Goal: Task Accomplishment & Management: Check status

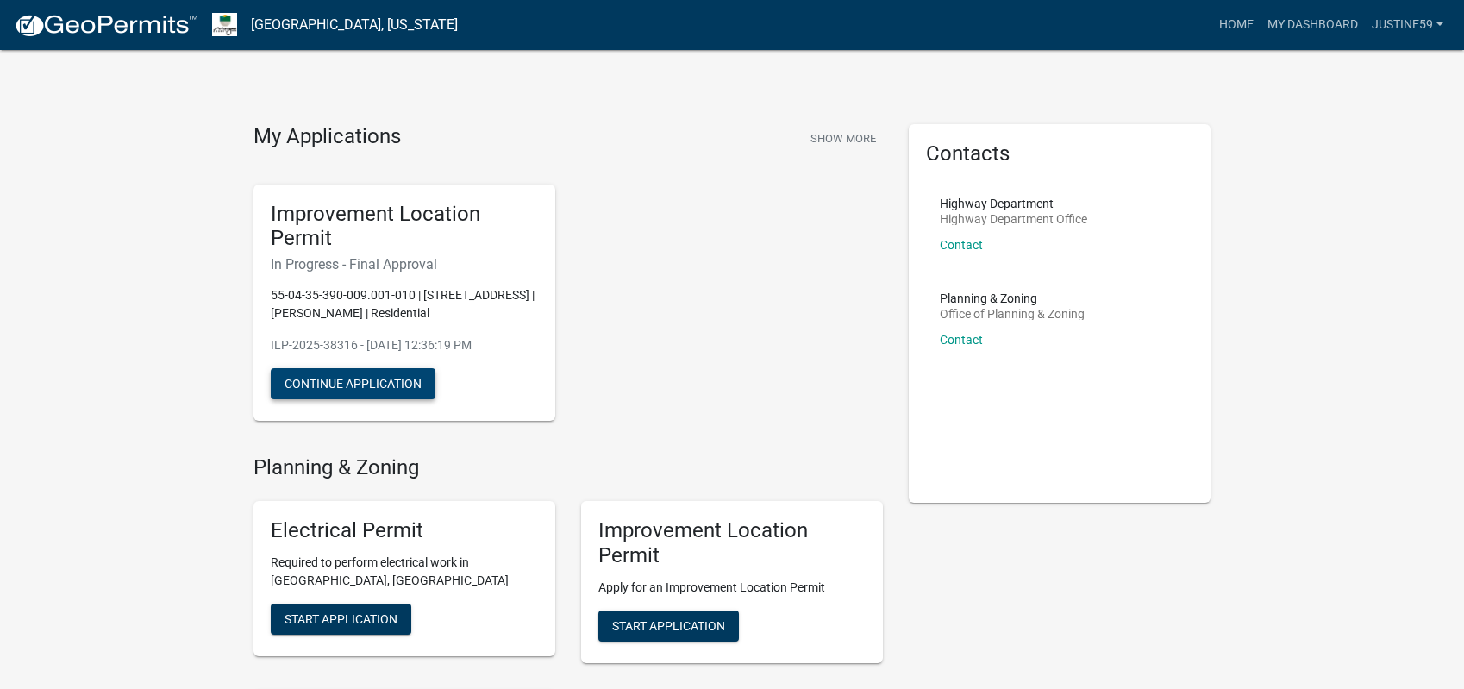
click at [347, 387] on button "Continue Application" at bounding box center [353, 383] width 165 height 31
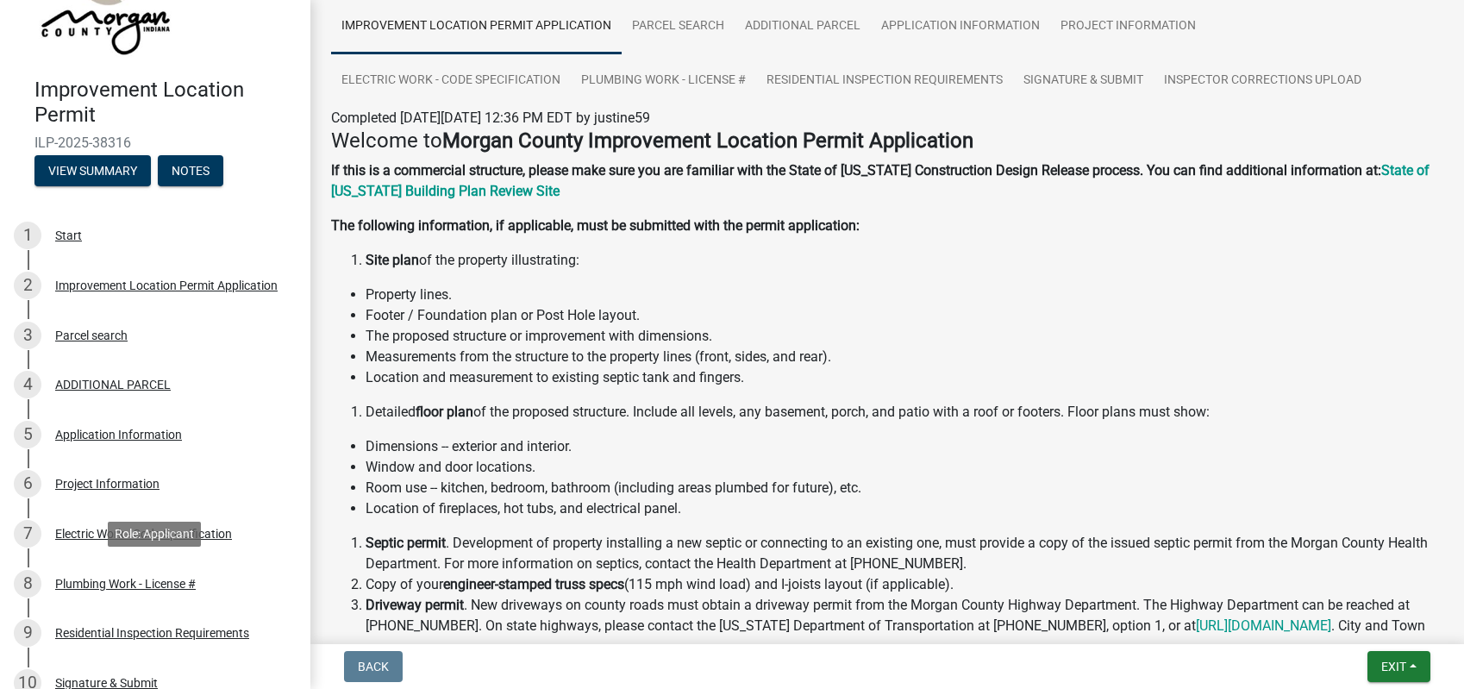
scroll to position [326, 0]
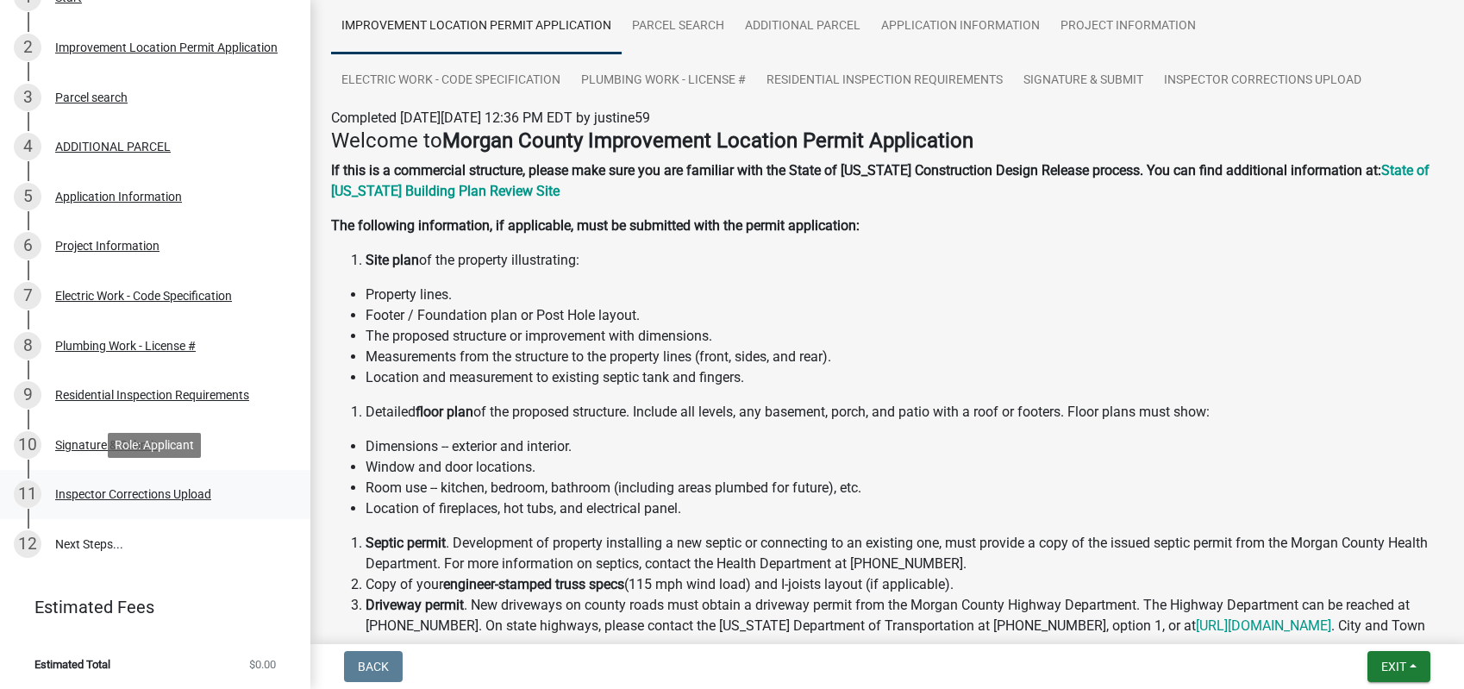
click at [143, 497] on div "Inspector Corrections Upload" at bounding box center [133, 494] width 156 height 12
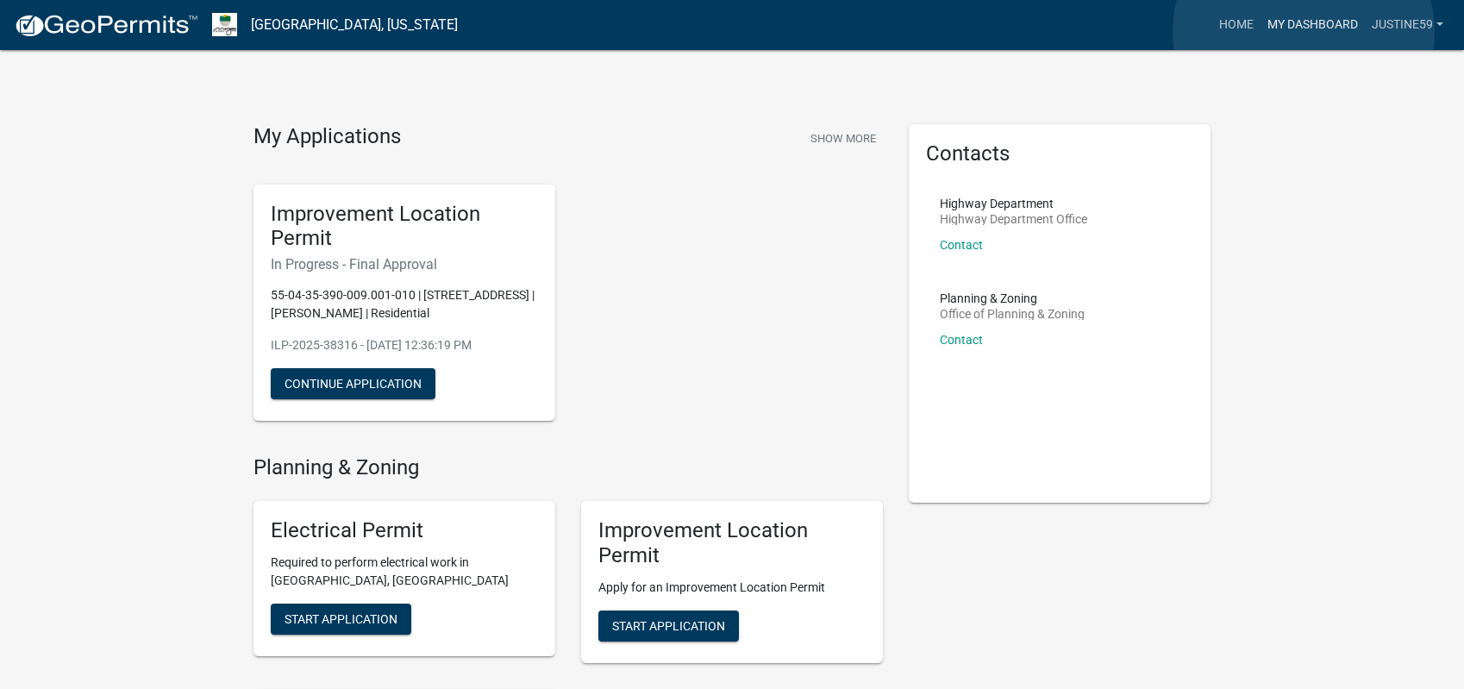
click at [1305, 32] on link "My Dashboard" at bounding box center [1313, 25] width 104 height 33
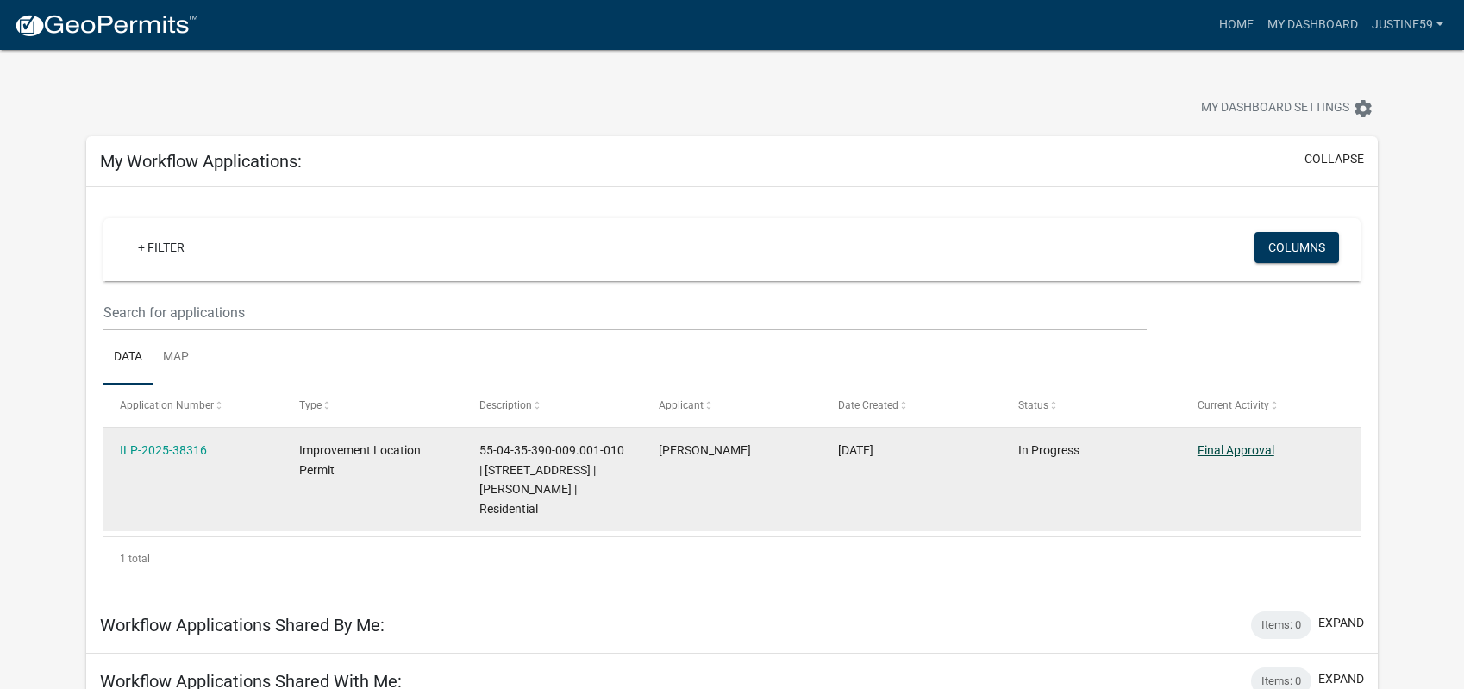
click at [1226, 454] on link "Final Approval" at bounding box center [1236, 450] width 77 height 14
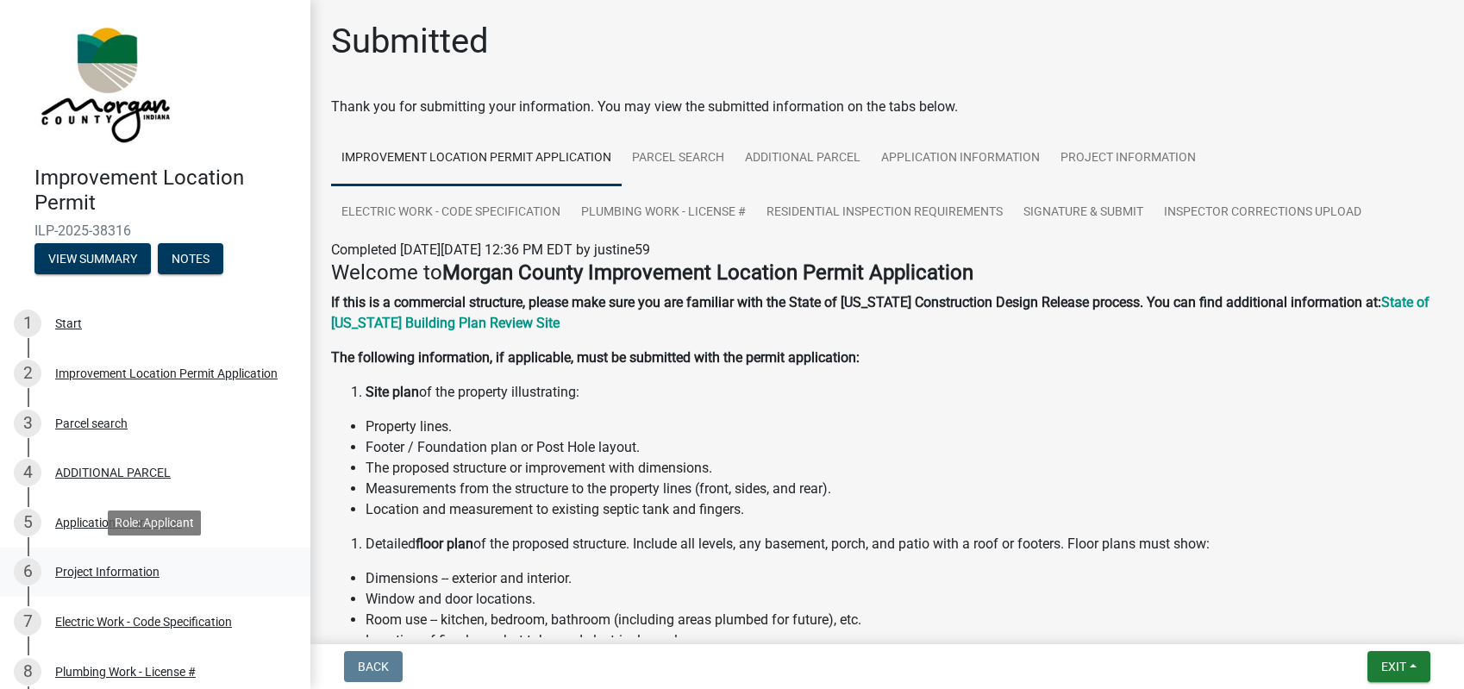
scroll to position [326, 0]
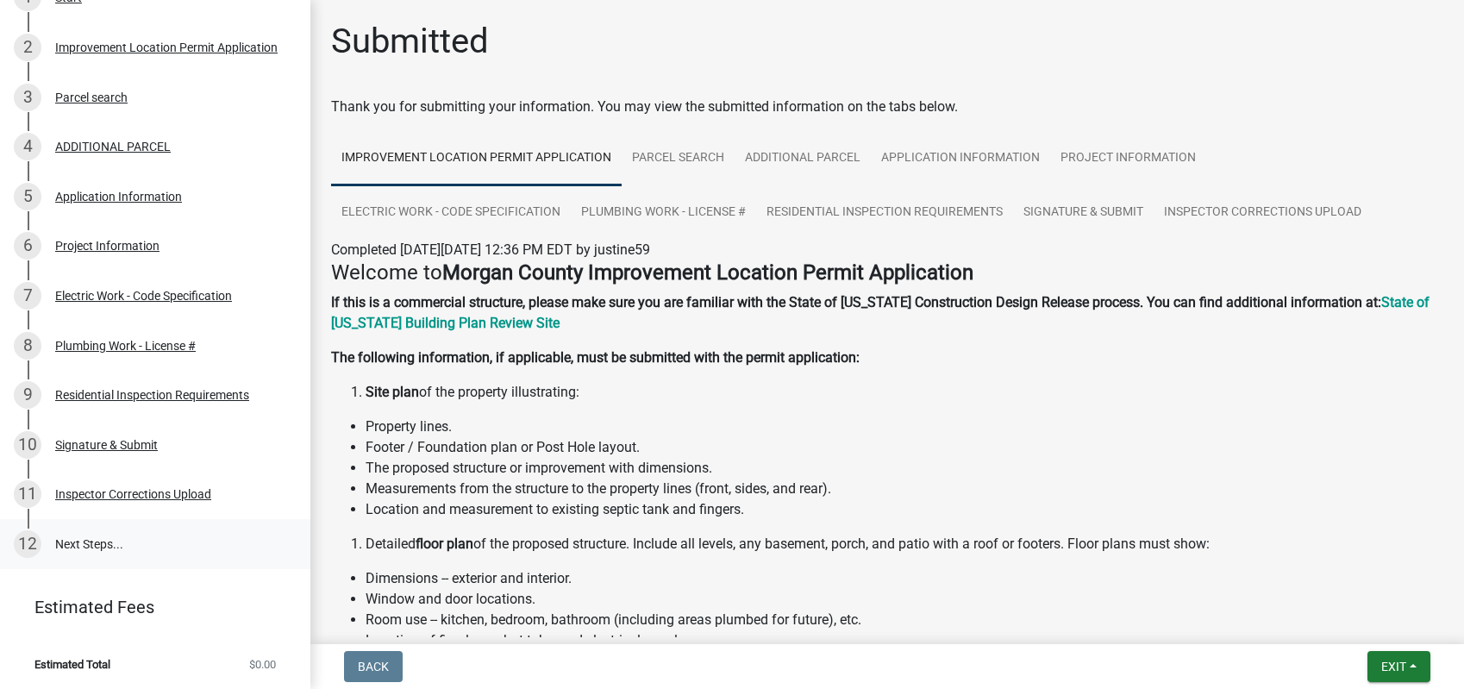
click at [91, 547] on link "12 Next Steps..." at bounding box center [155, 544] width 310 height 50
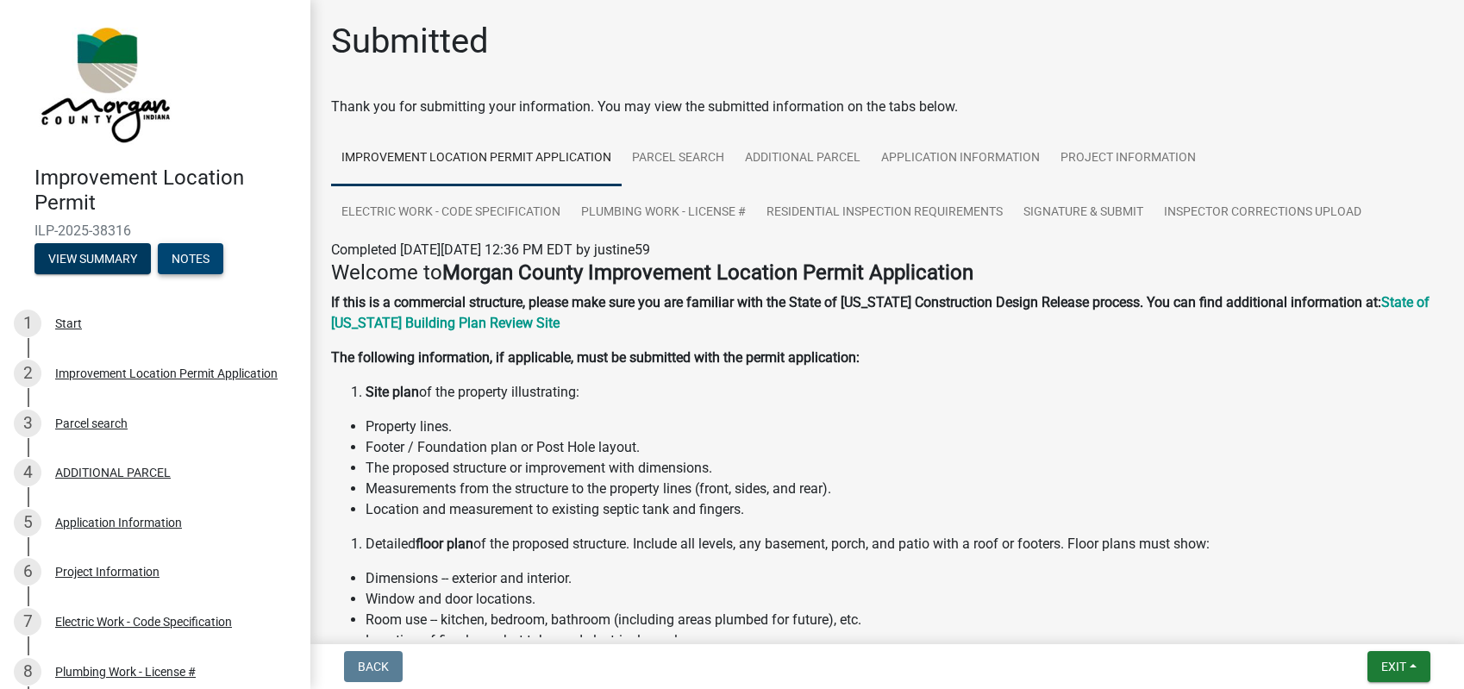
click at [209, 260] on button "Notes" at bounding box center [191, 258] width 66 height 31
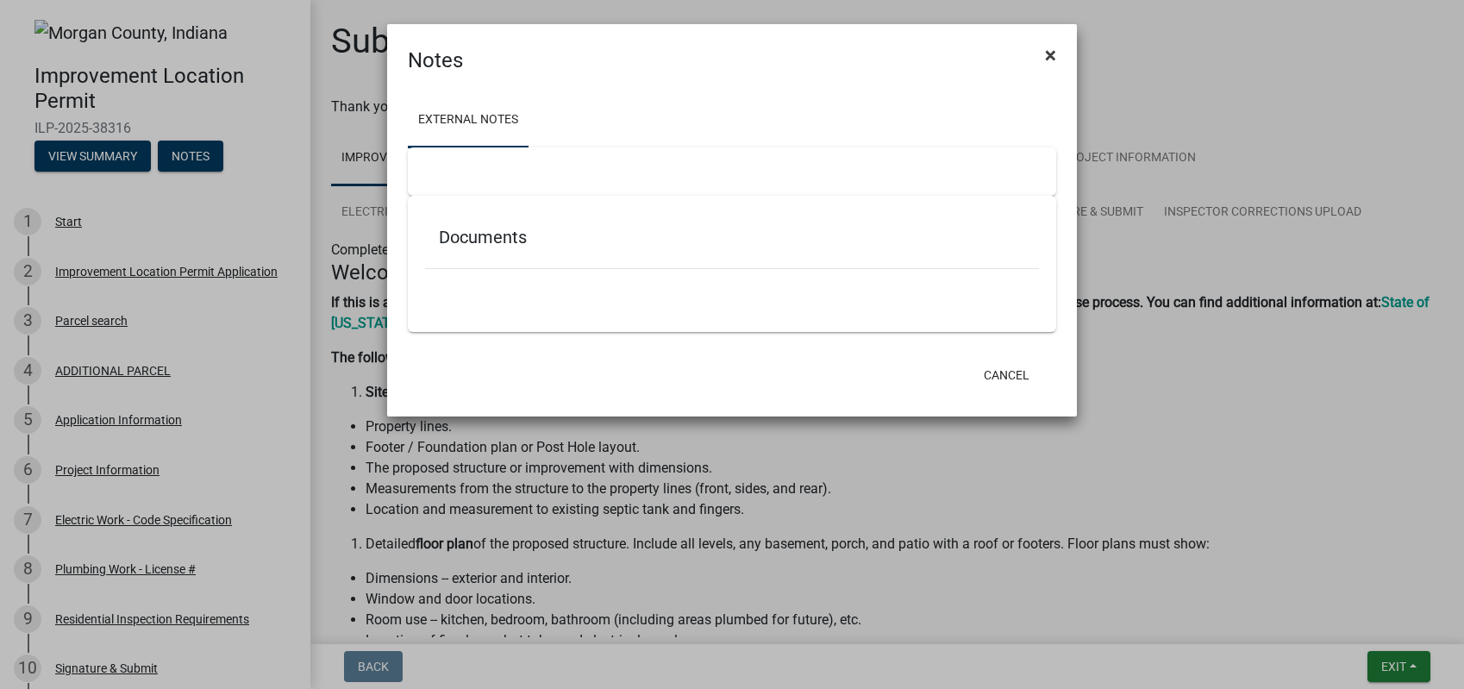
click at [1057, 56] on button "×" at bounding box center [1050, 55] width 39 height 48
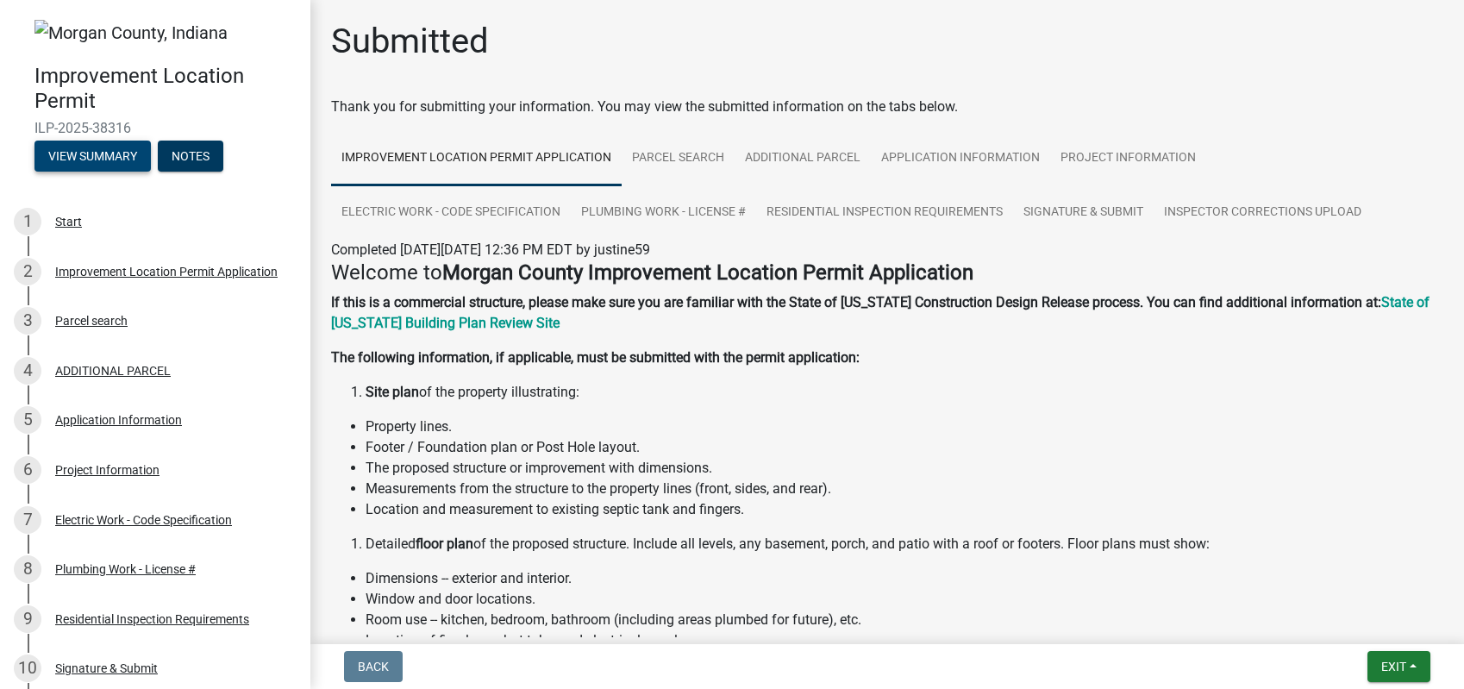
click at [114, 157] on button "View Summary" at bounding box center [92, 156] width 116 height 31
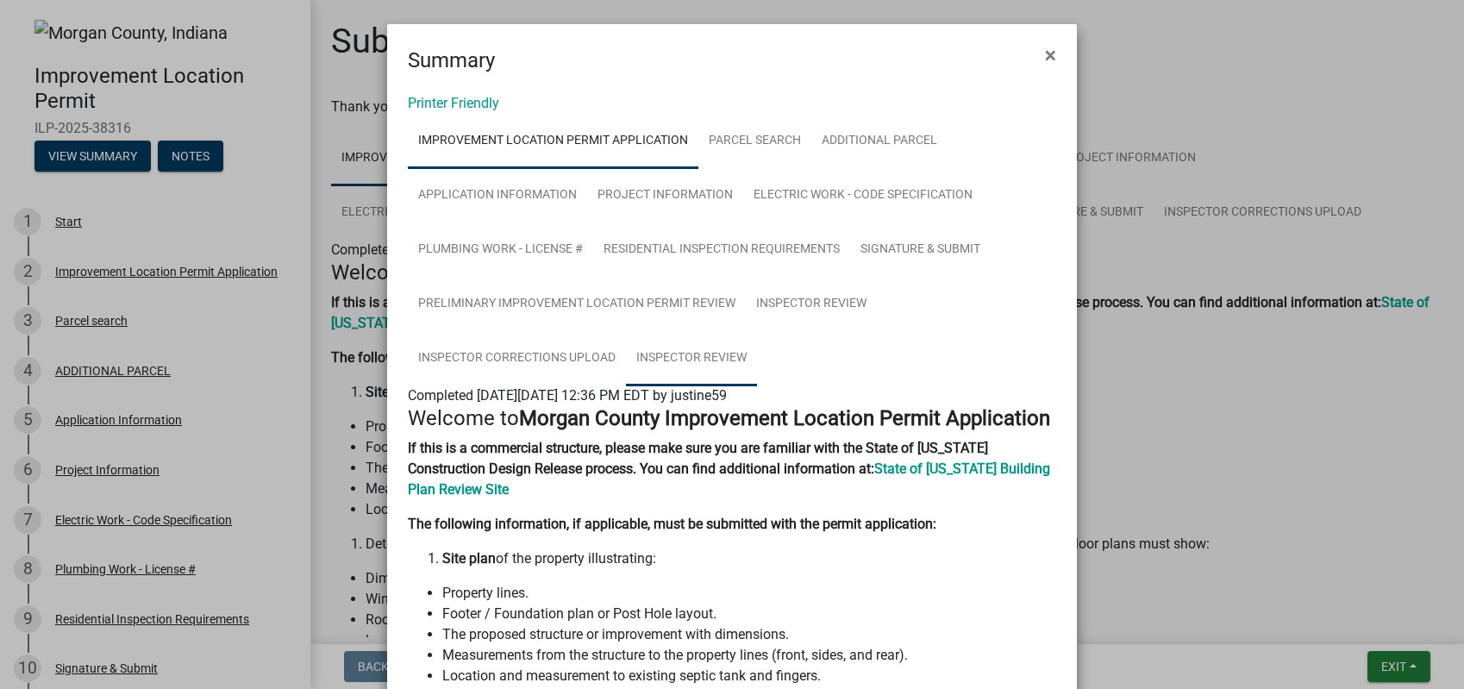
click at [691, 352] on link "Inspector Review" at bounding box center [691, 358] width 131 height 55
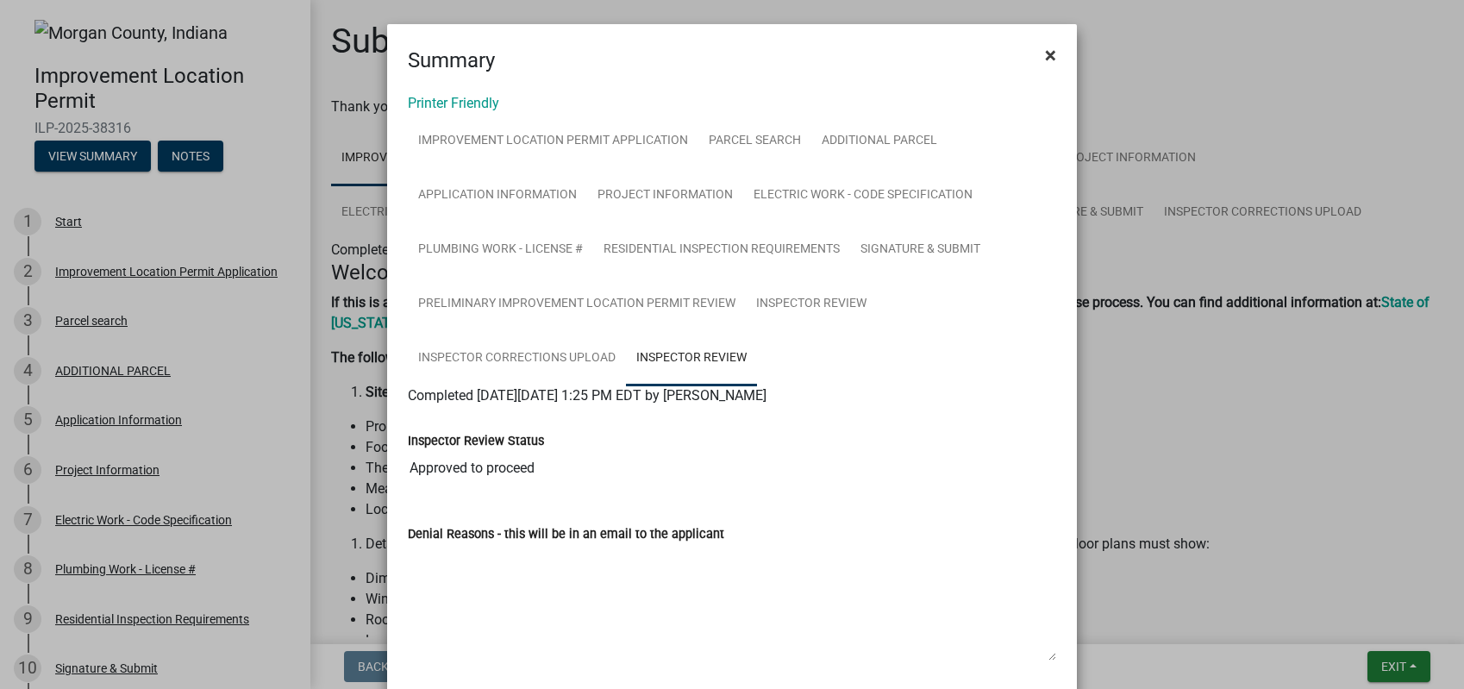
click at [1048, 55] on span "×" at bounding box center [1050, 55] width 11 height 24
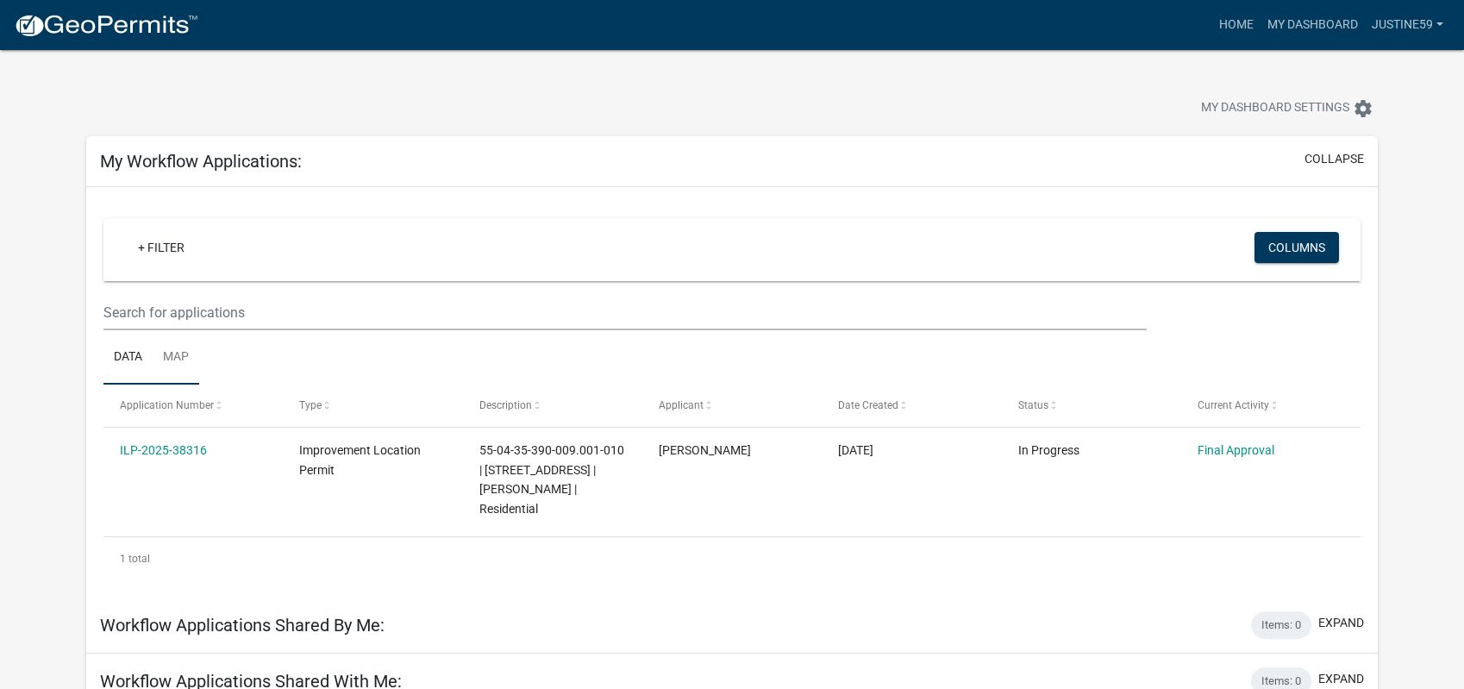
scroll to position [110, 0]
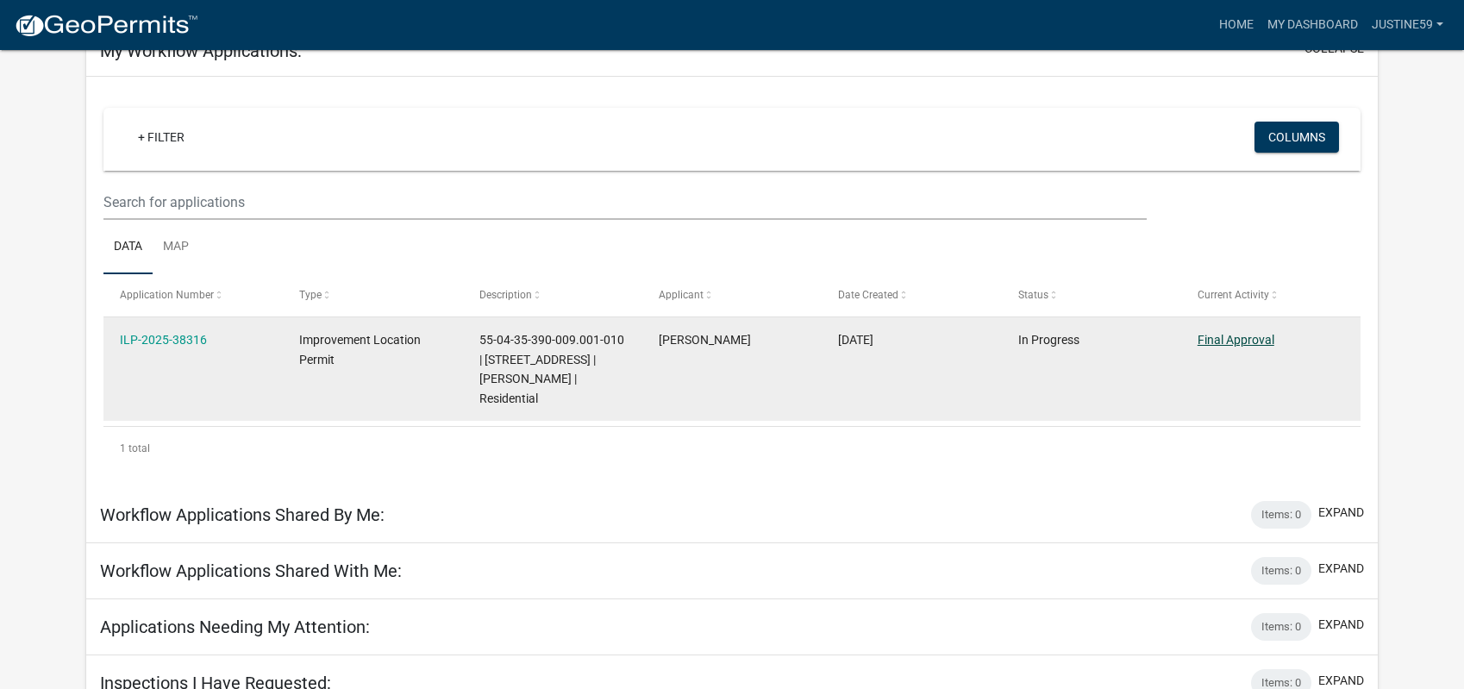
click at [1238, 341] on link "Final Approval" at bounding box center [1236, 340] width 77 height 14
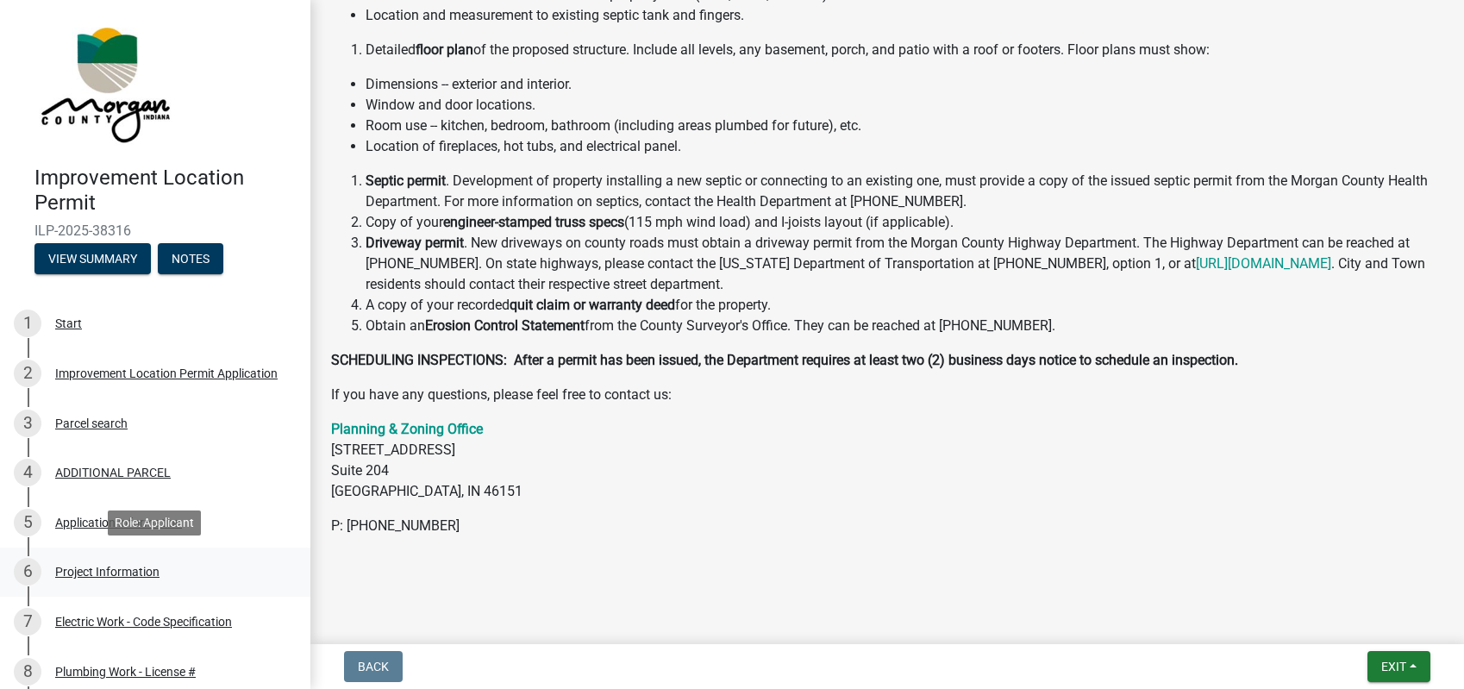
scroll to position [326, 0]
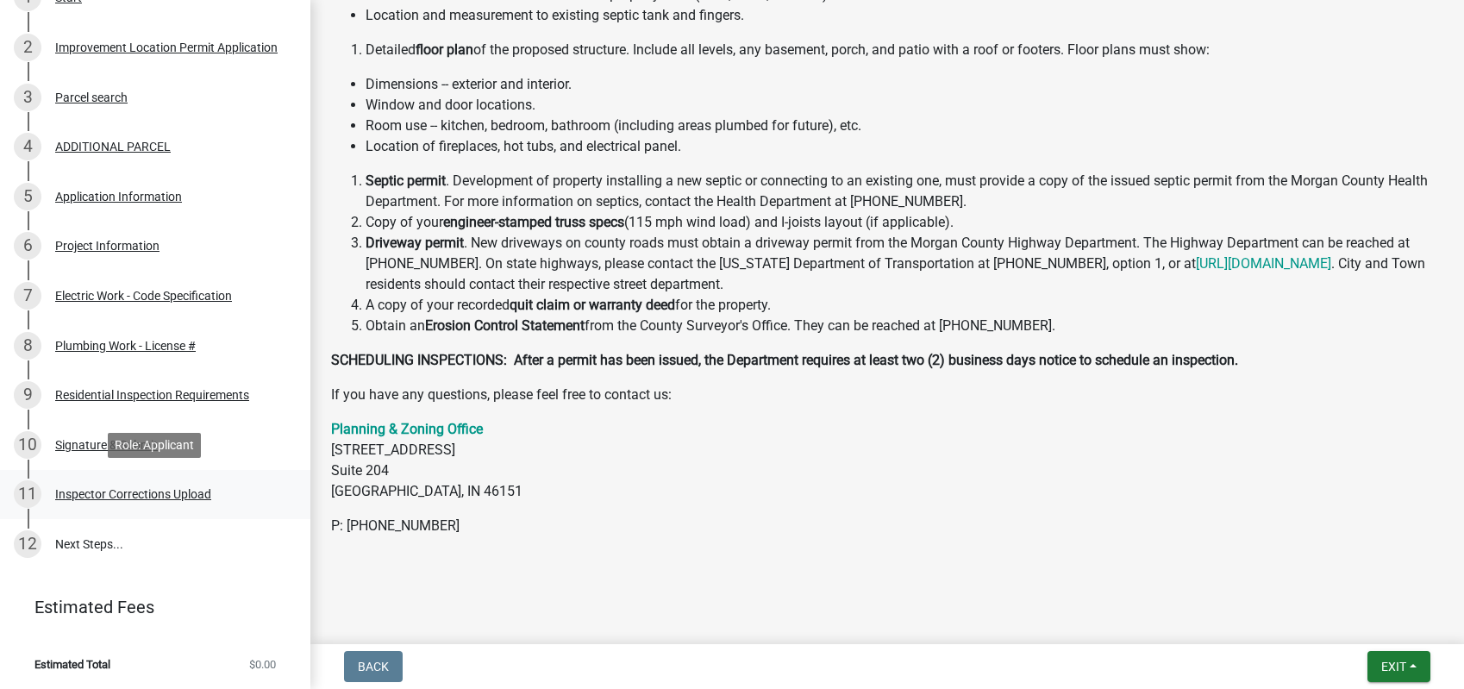
click at [101, 494] on div "Inspector Corrections Upload" at bounding box center [133, 494] width 156 height 12
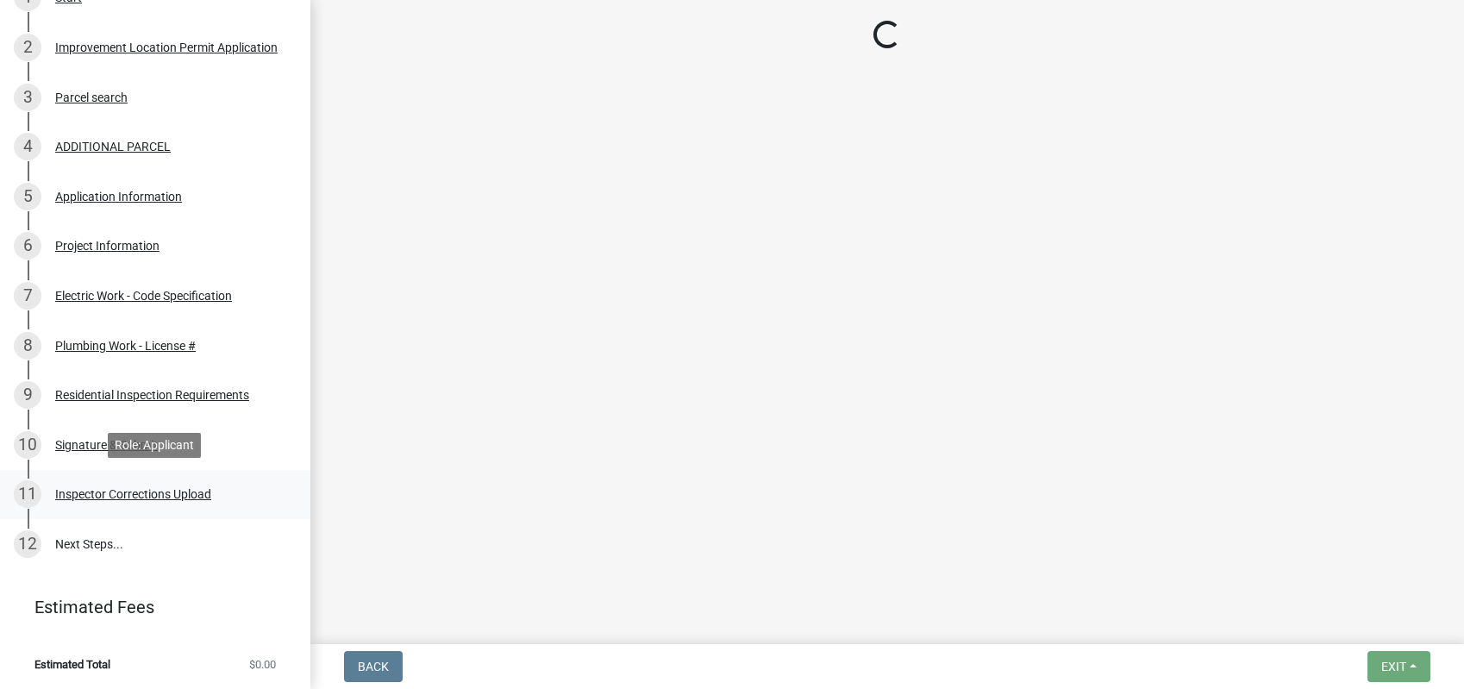
scroll to position [0, 0]
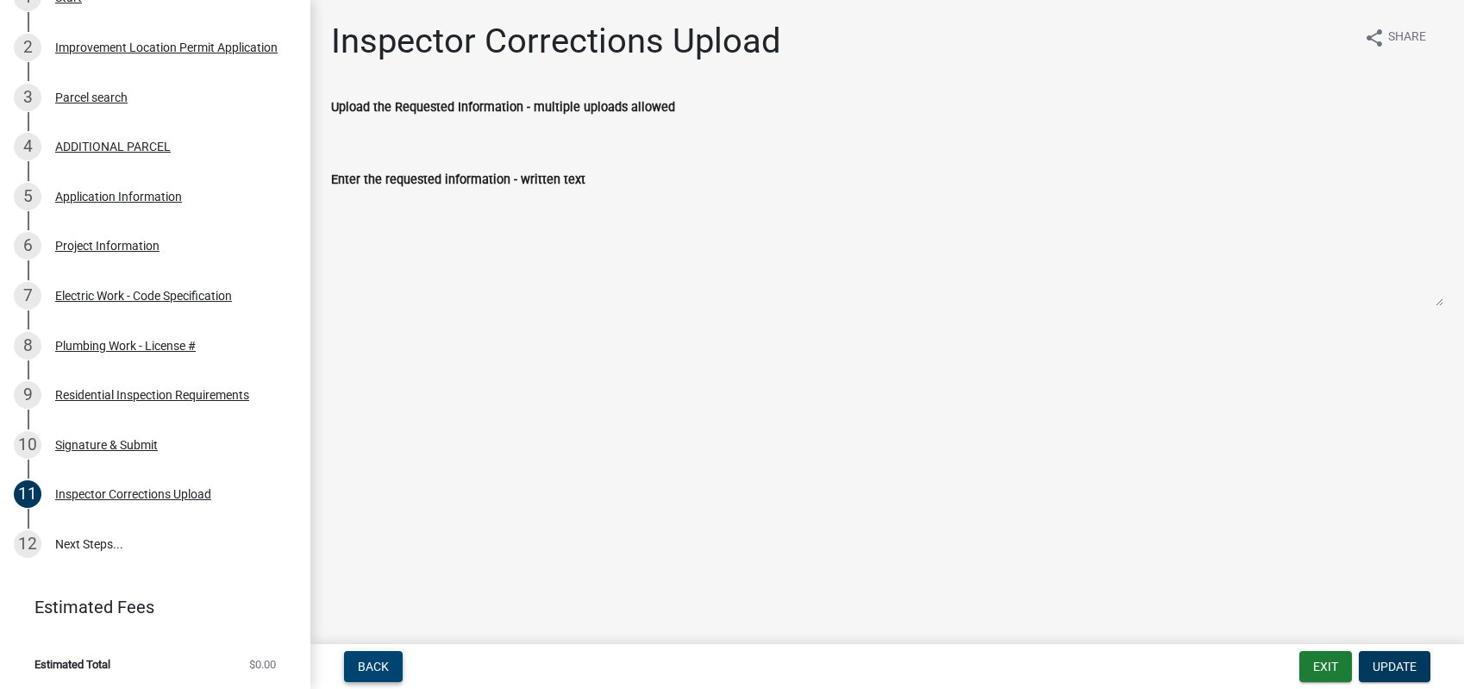
click at [370, 666] on span "Back" at bounding box center [373, 667] width 31 height 14
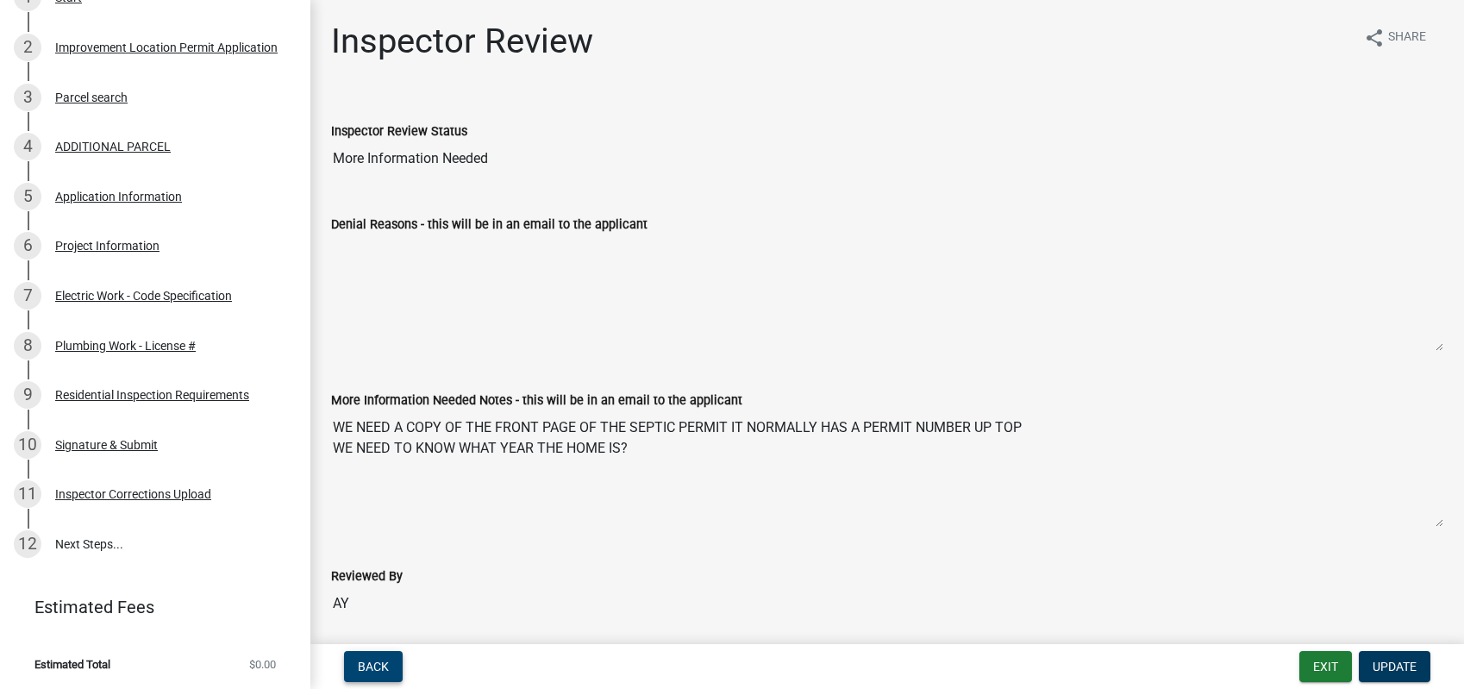
click at [369, 666] on span "Back" at bounding box center [373, 667] width 31 height 14
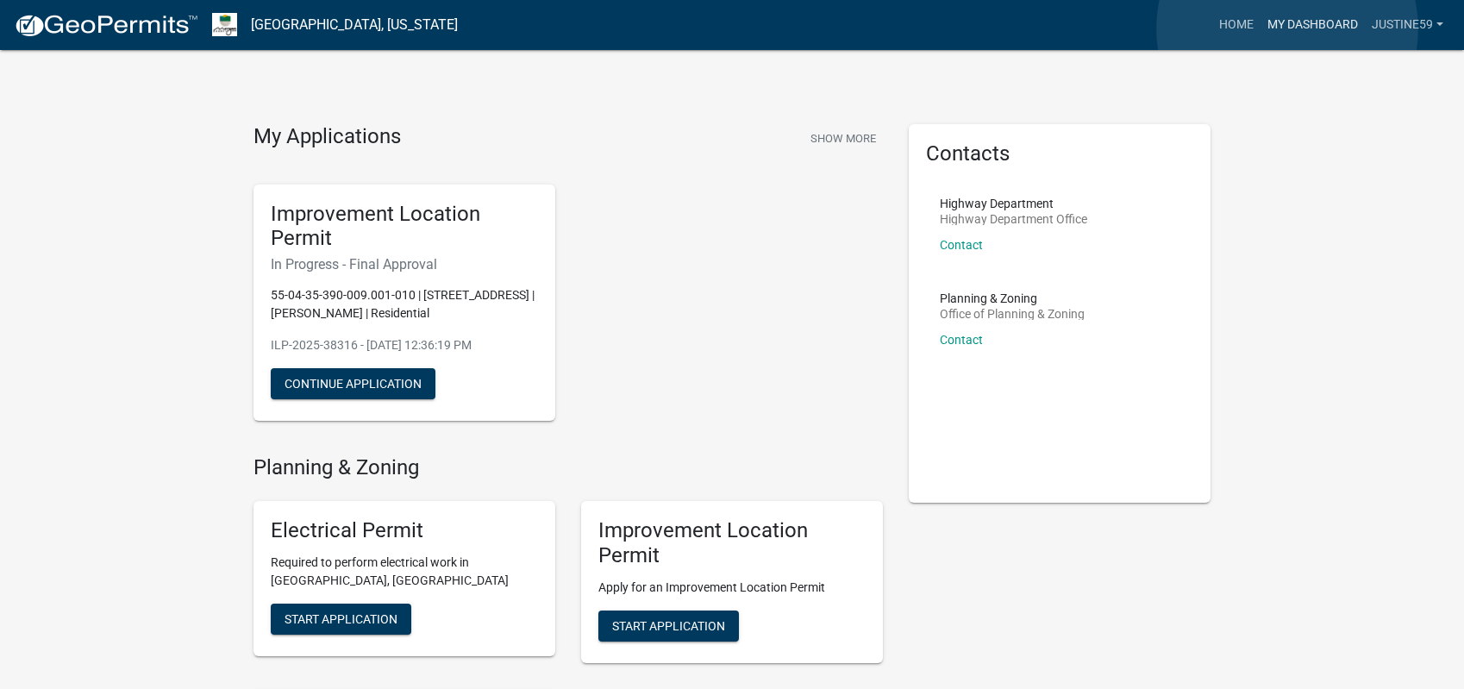
click at [1287, 28] on link "My Dashboard" at bounding box center [1313, 25] width 104 height 33
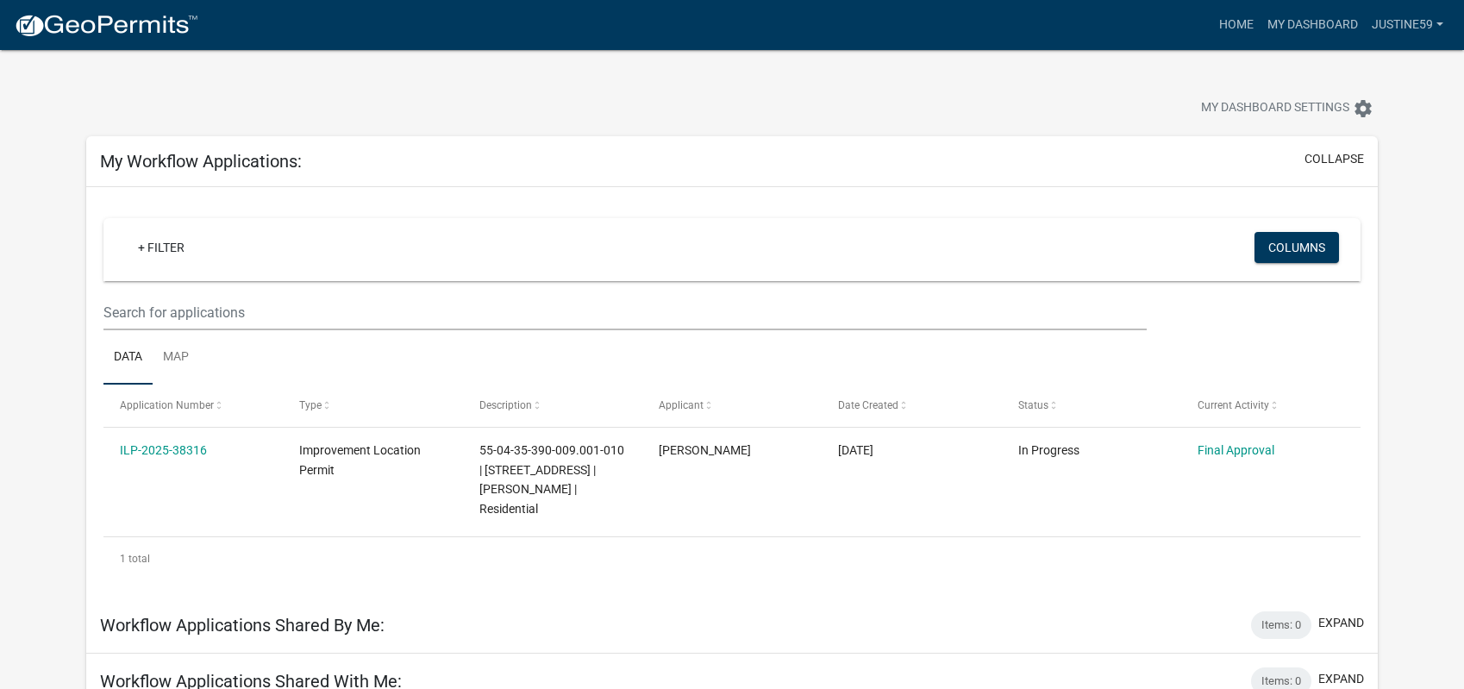
scroll to position [3, 0]
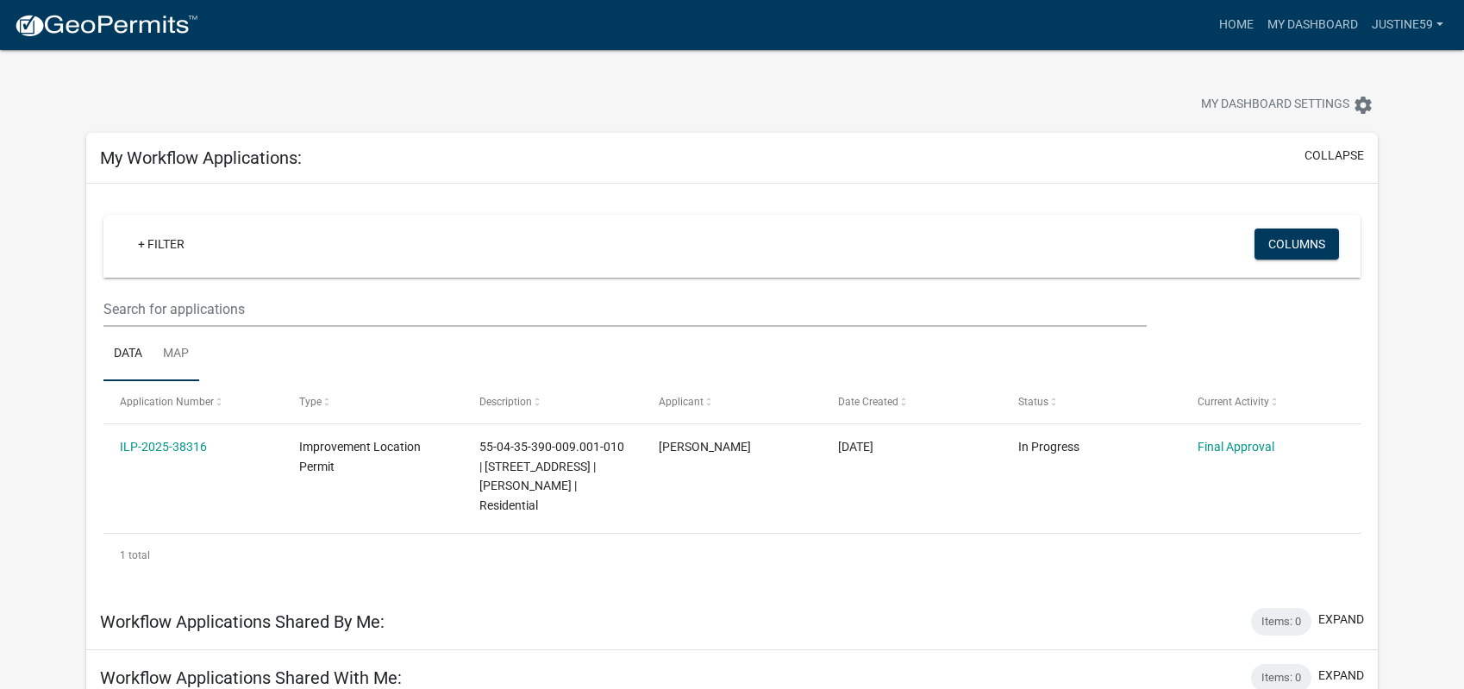
click at [178, 350] on link "Map" at bounding box center [176, 354] width 47 height 55
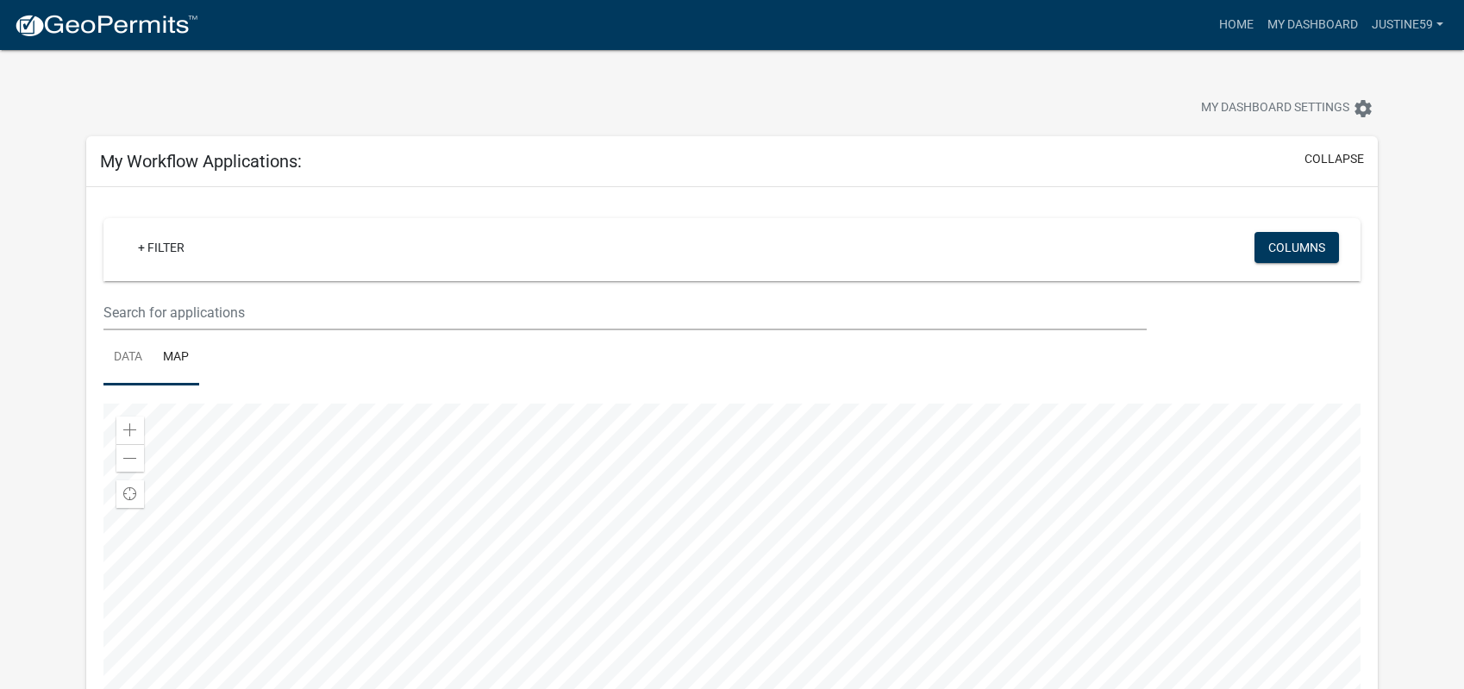
click at [118, 357] on link "Data" at bounding box center [127, 357] width 49 height 55
